Goal: Information Seeking & Learning: Find specific fact

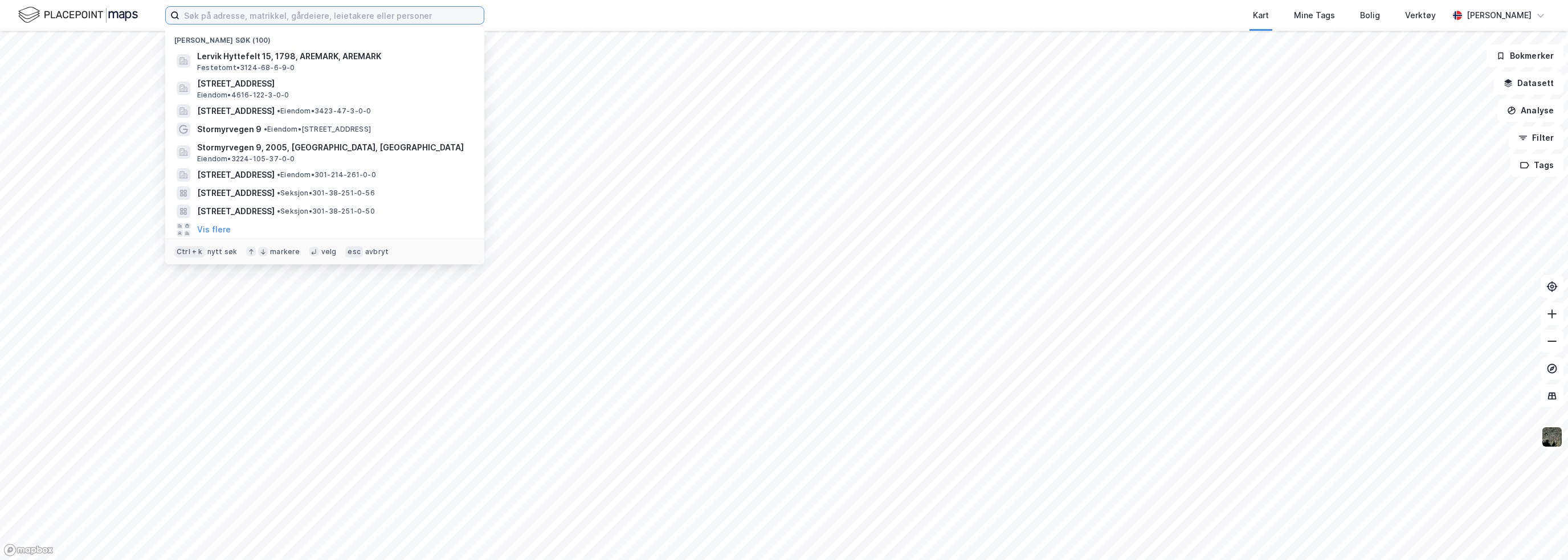
click at [195, 17] on input at bounding box center [331, 15] width 304 height 17
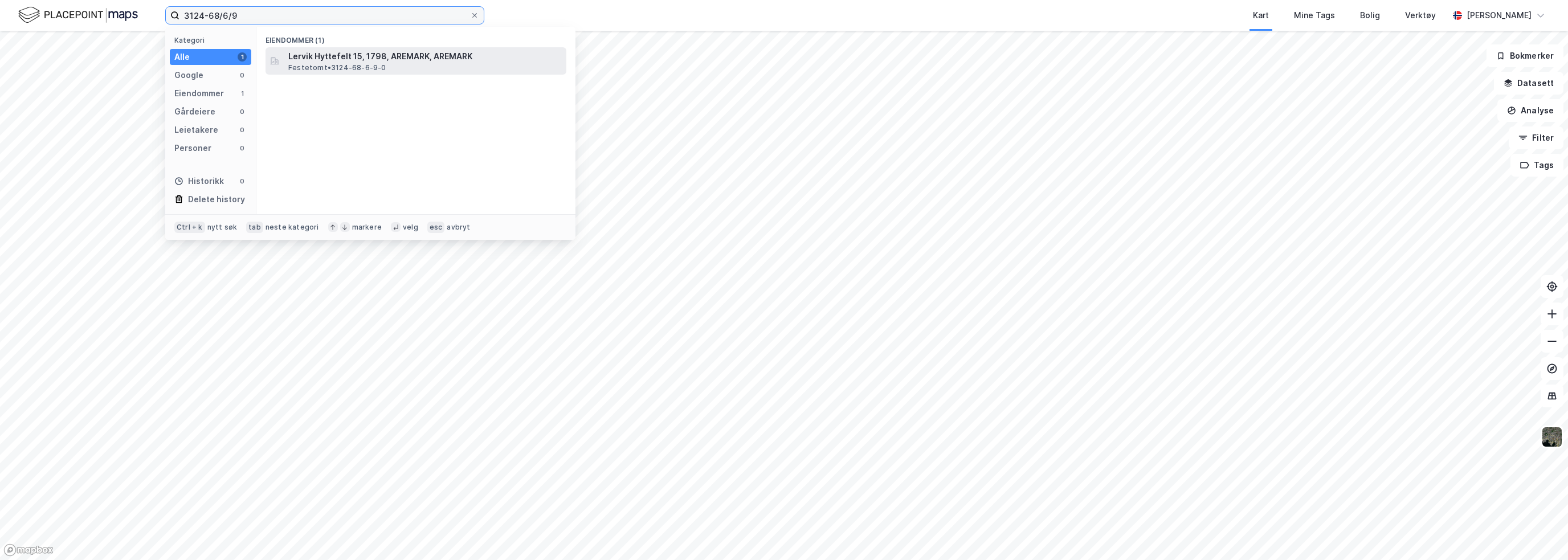
type input "3124-68/6/9"
click at [312, 64] on span "Festetomt • 3124-68-6-9-0" at bounding box center [337, 67] width 98 height 9
